Goal: Task Accomplishment & Management: Use online tool/utility

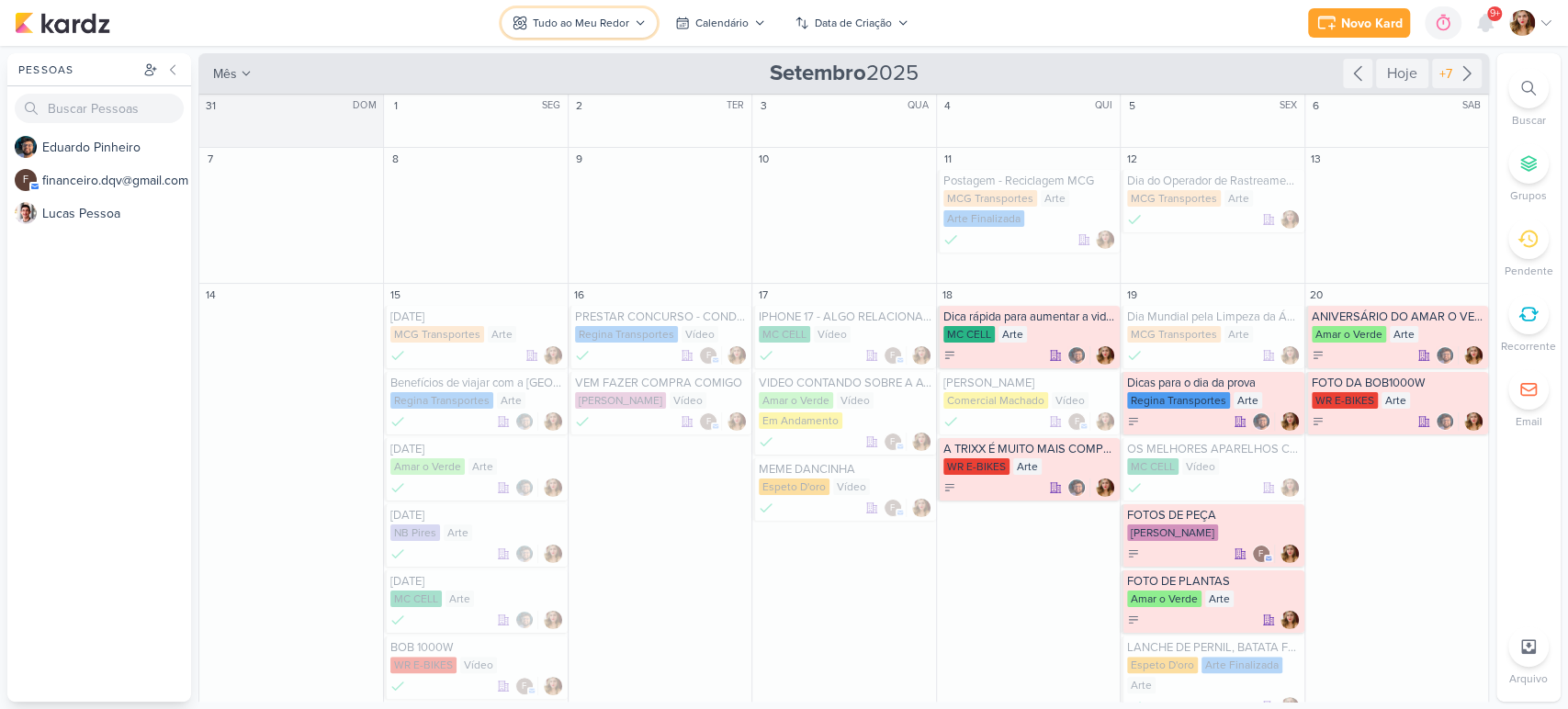
click at [587, 16] on div "Tudo ao Meu Redor" at bounding box center [581, 22] width 97 height 17
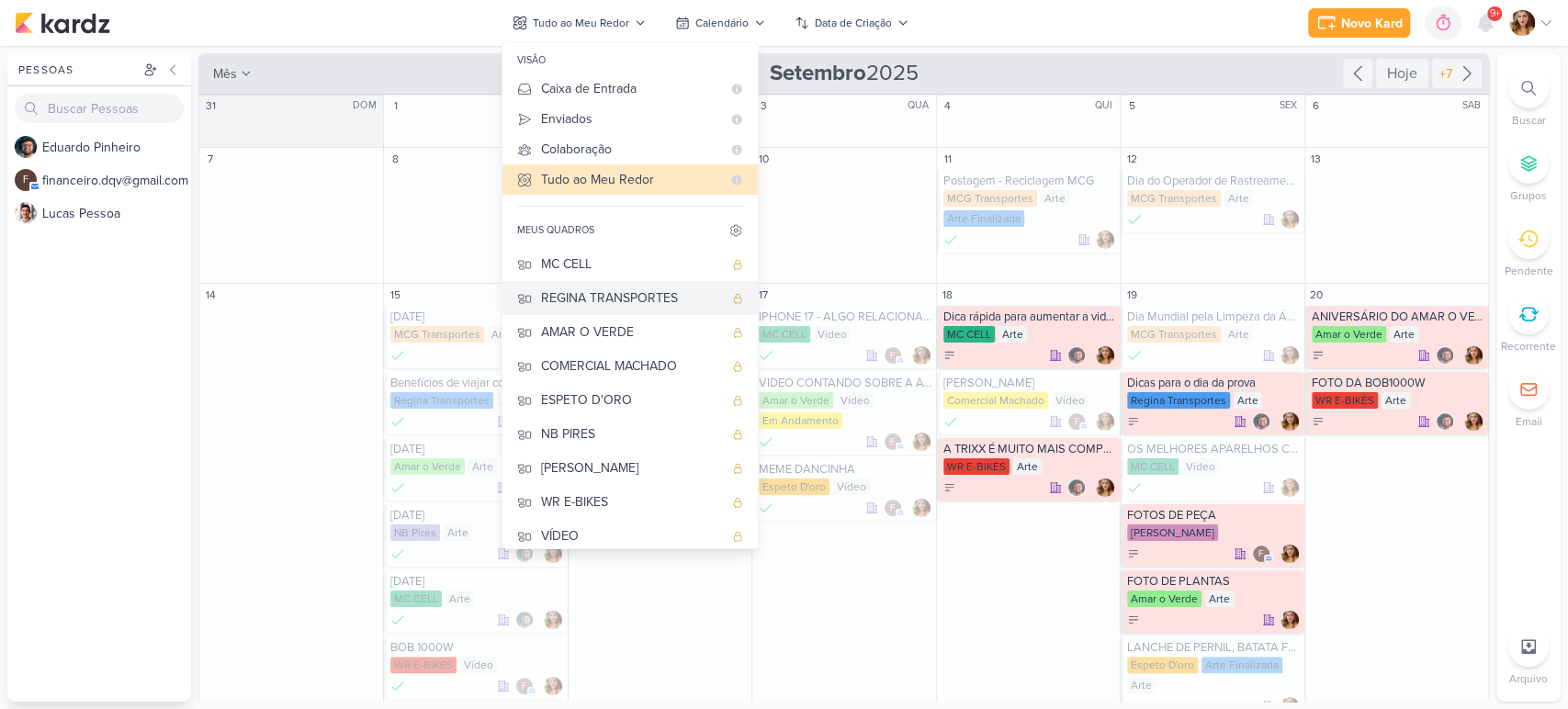
click at [661, 286] on button "REGINA TRANSPORTES" at bounding box center [631, 298] width 256 height 34
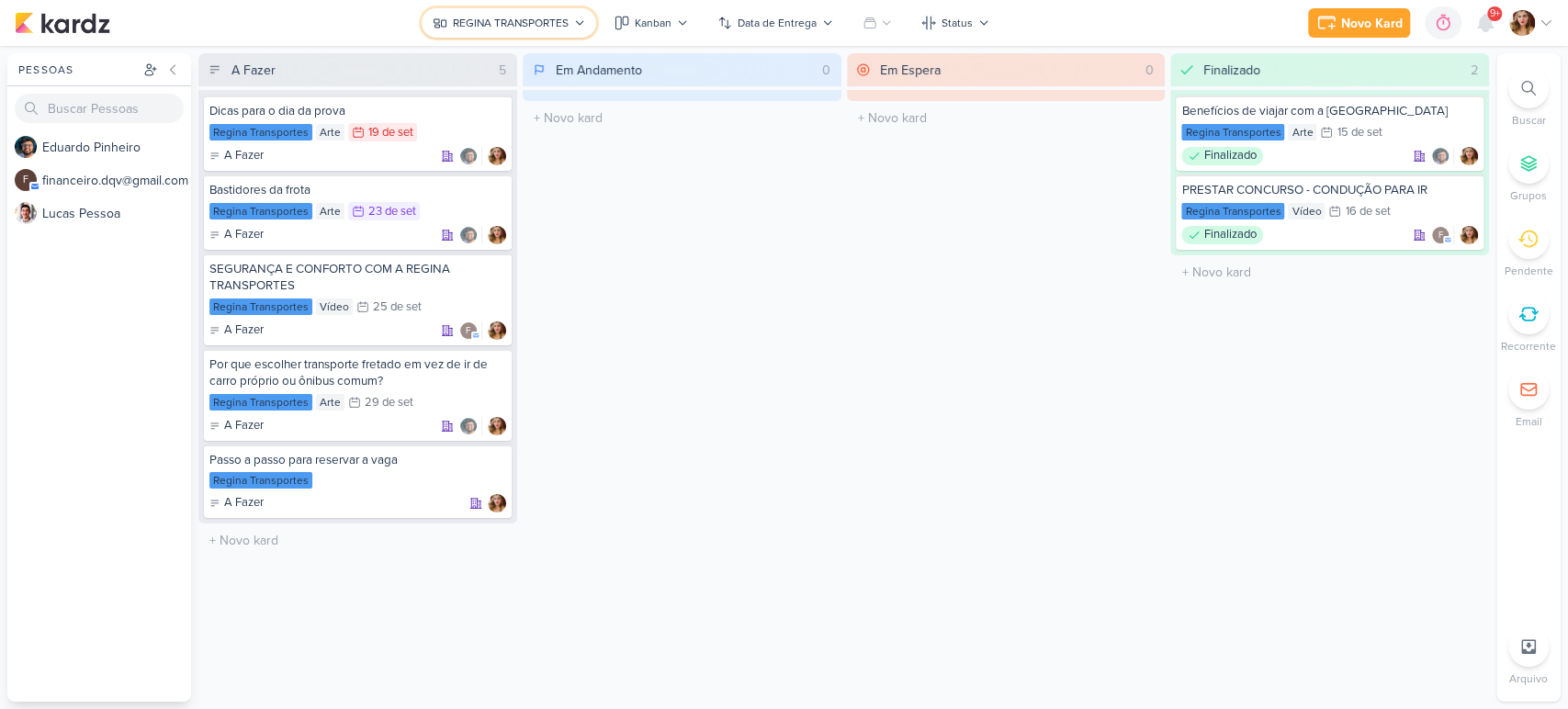
click at [553, 13] on button "REGINA TRANSPORTES" at bounding box center [509, 22] width 175 height 29
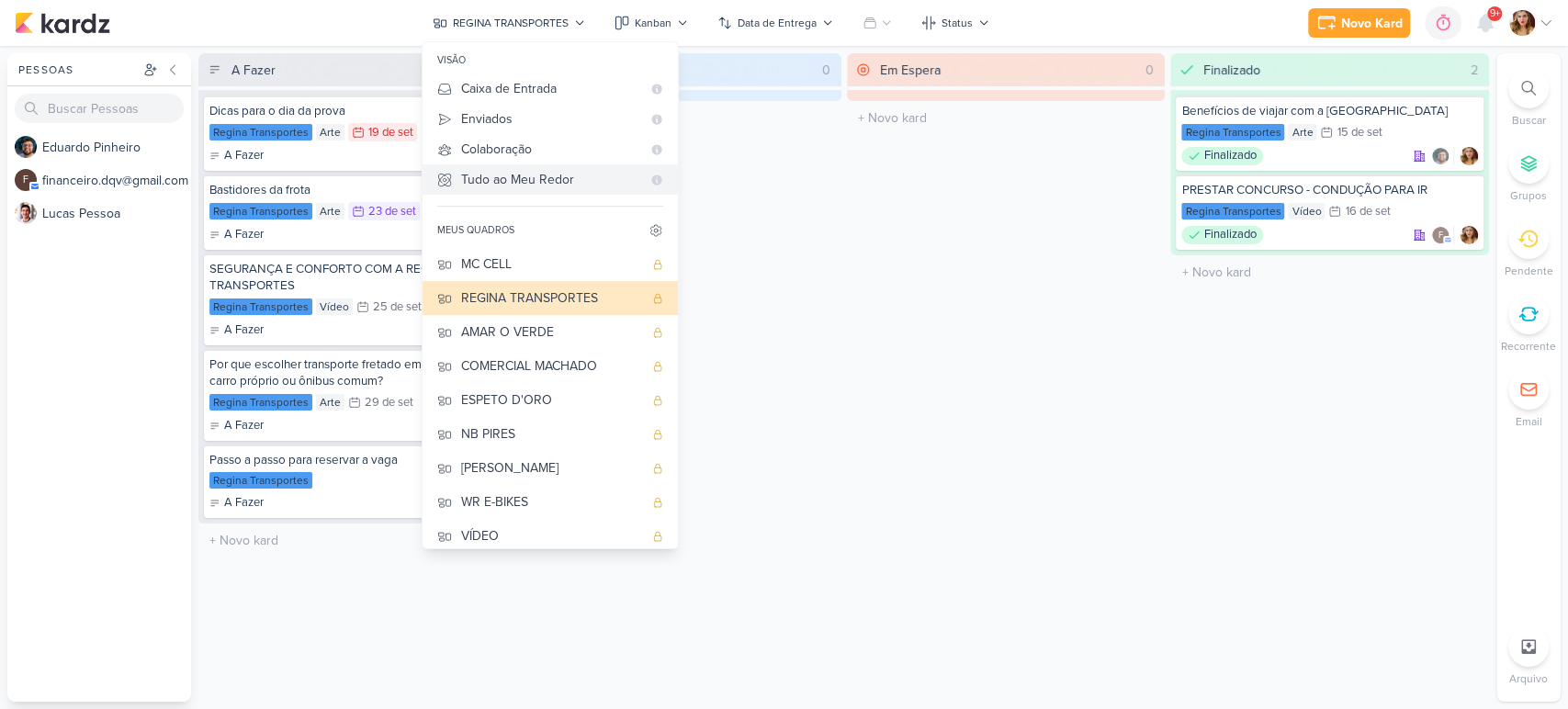
click at [581, 172] on div "Tudo ao Meu Redor" at bounding box center [551, 180] width 180 height 20
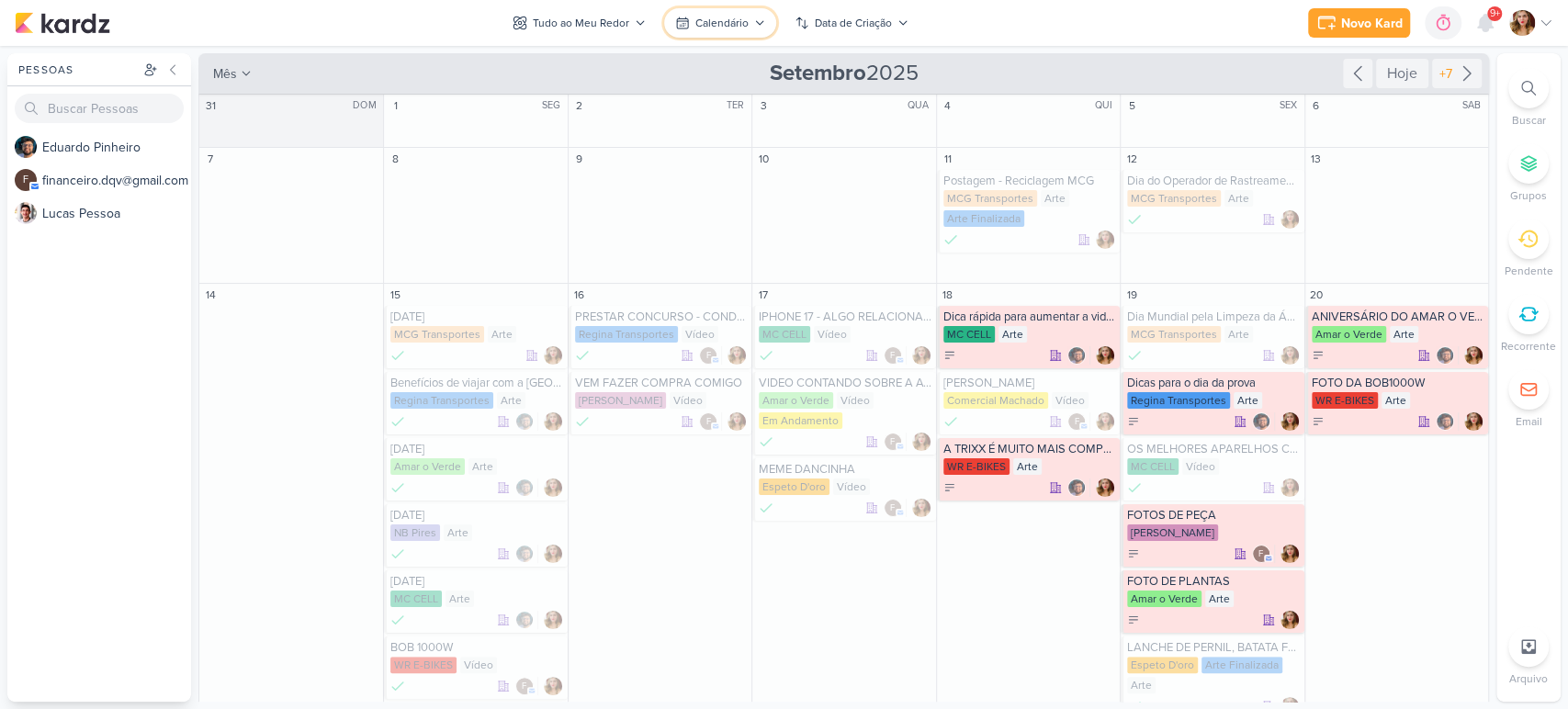
click at [675, 24] on icon at bounding box center [681, 22] width 15 height 15
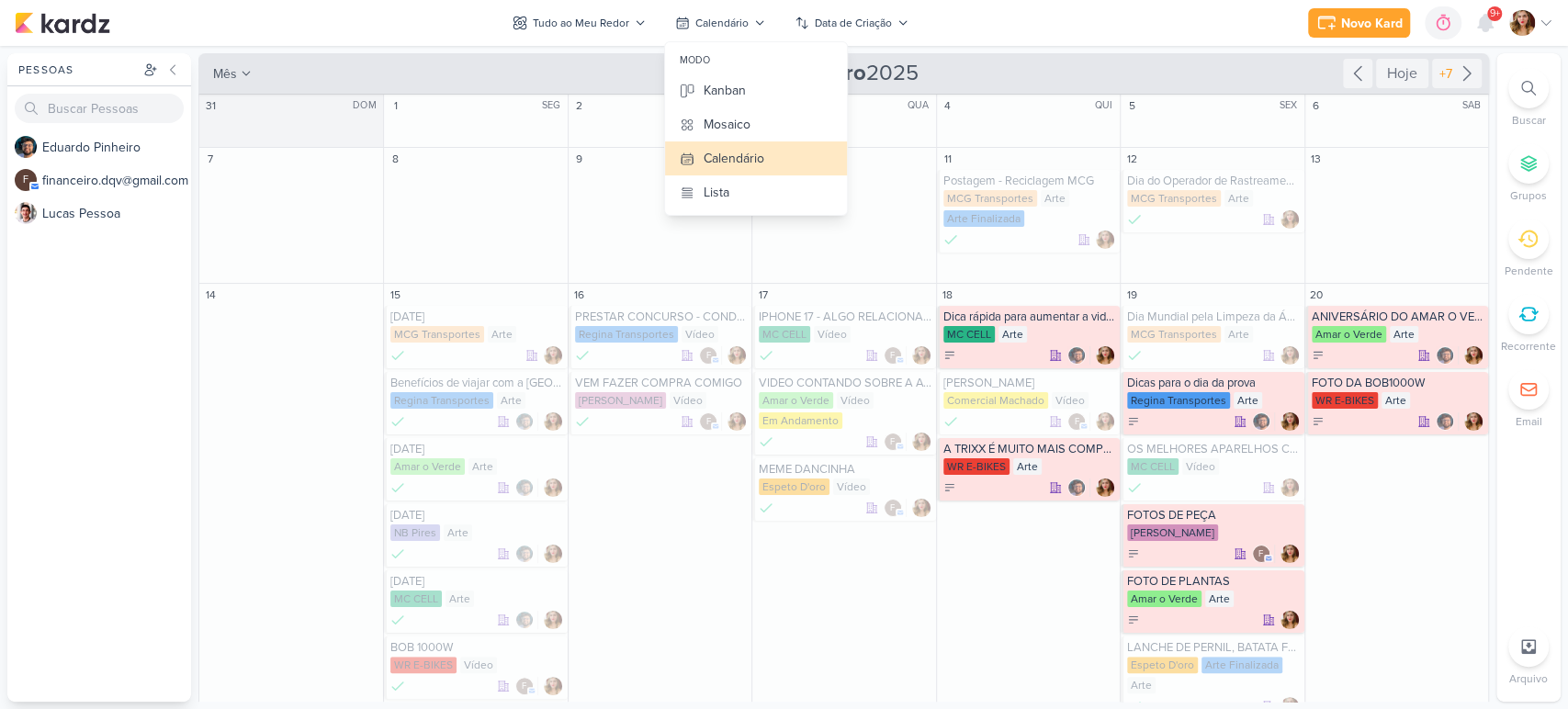
click at [1082, 26] on div "Novo Kard Ctrl + k 0h0m Sessão desligada... Hoje 0h0m Semana 0h0m Mês 0h0m" at bounding box center [784, 22] width 1539 height 46
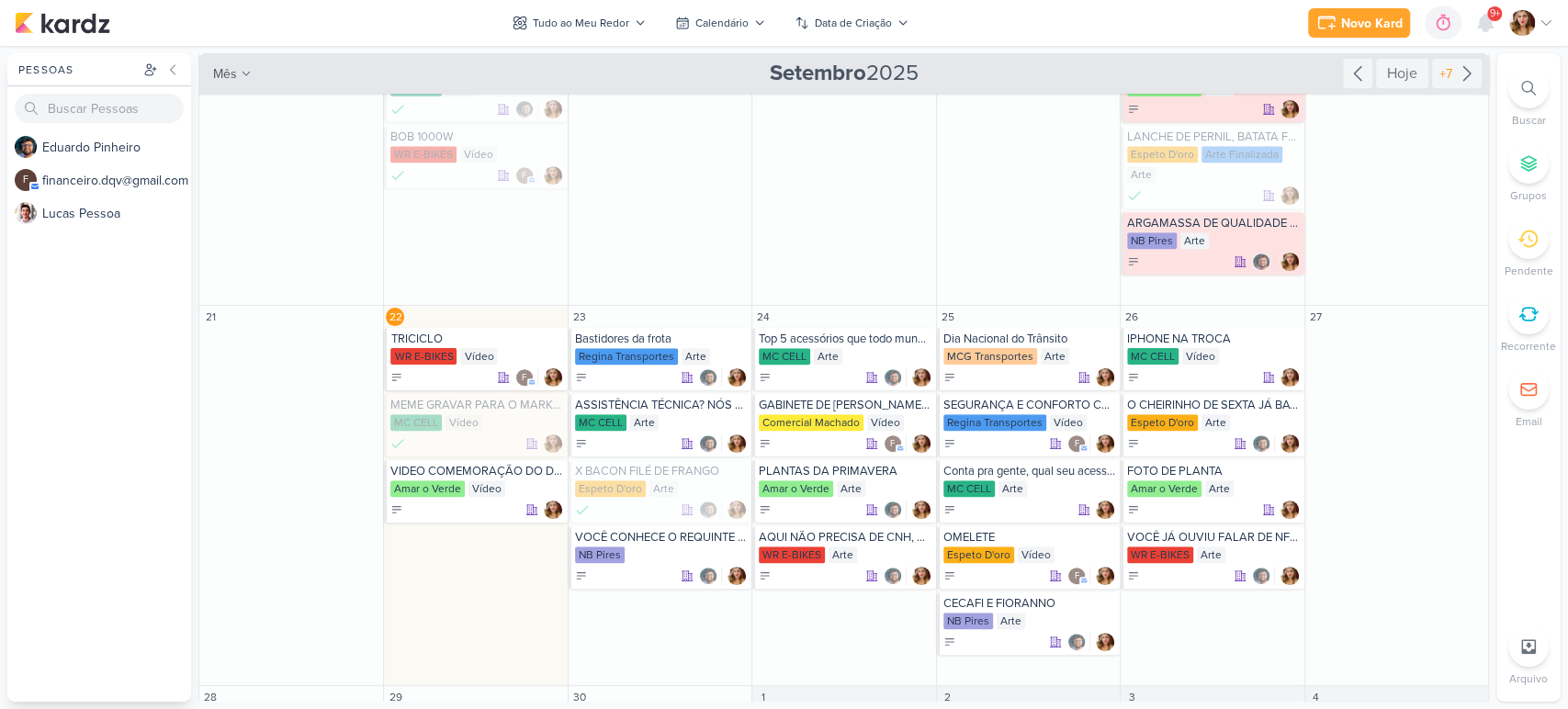
scroll to position [510, 0]
